Goal: Navigation & Orientation: Find specific page/section

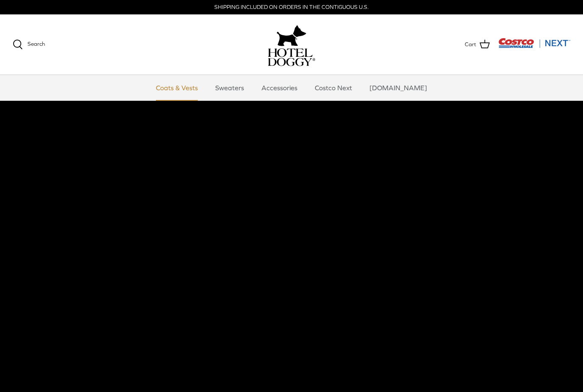
click at [205, 86] on link "Coats & Vests" at bounding box center [176, 87] width 57 height 25
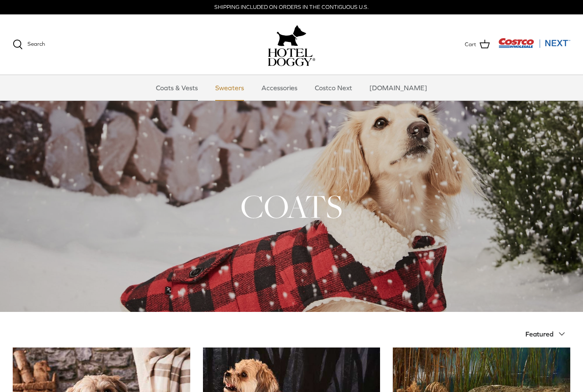
click at [247, 91] on link "Sweaters" at bounding box center [230, 87] width 44 height 25
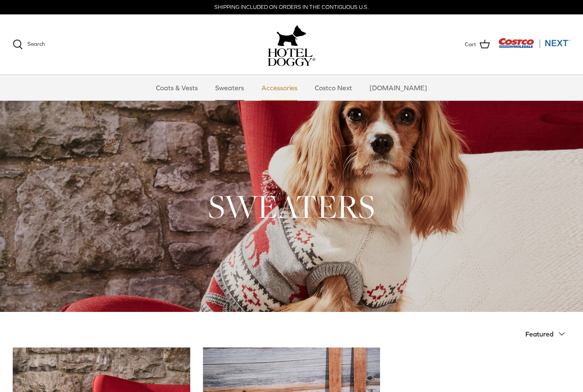
click at [293, 91] on link "Accessories" at bounding box center [279, 87] width 51 height 25
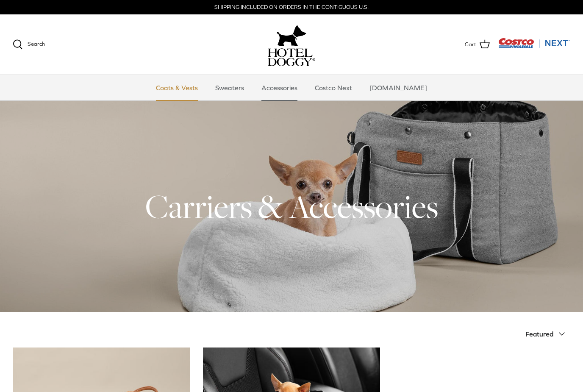
click at [201, 89] on link "Coats & Vests" at bounding box center [176, 87] width 57 height 25
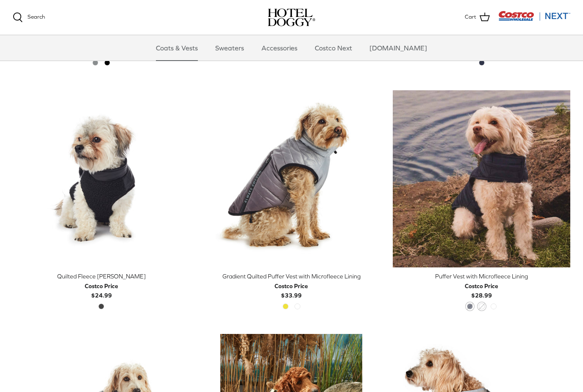
scroll to position [1144, 0]
